Goal: Go to known website: Access a specific website the user already knows

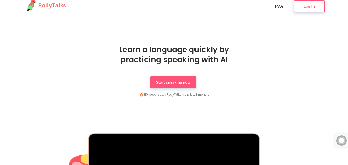
scroll to position [5, 0]
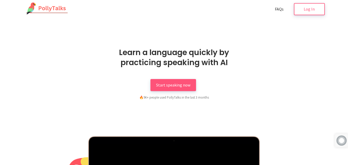
drag, startPoint x: 349, startPoint y: 11, endPoint x: 343, endPoint y: 12, distance: 6.7
click at [310, 11] on span "Log In" at bounding box center [309, 8] width 11 height 5
